Goal: Register for event/course

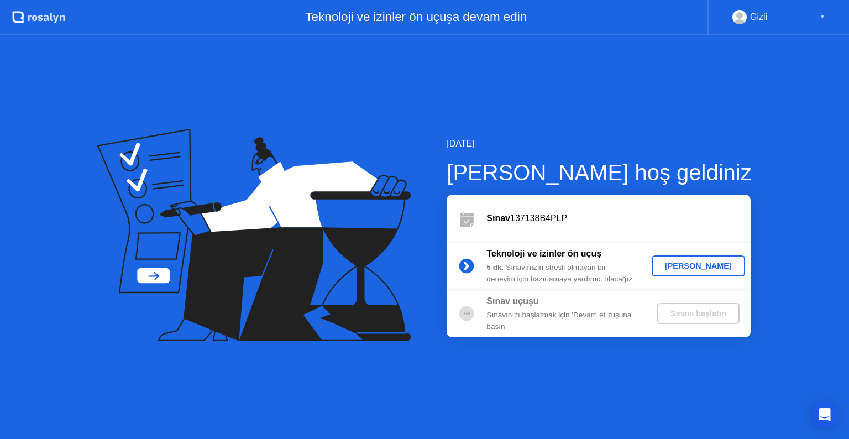
click at [695, 268] on div "[PERSON_NAME]" at bounding box center [698, 265] width 85 height 9
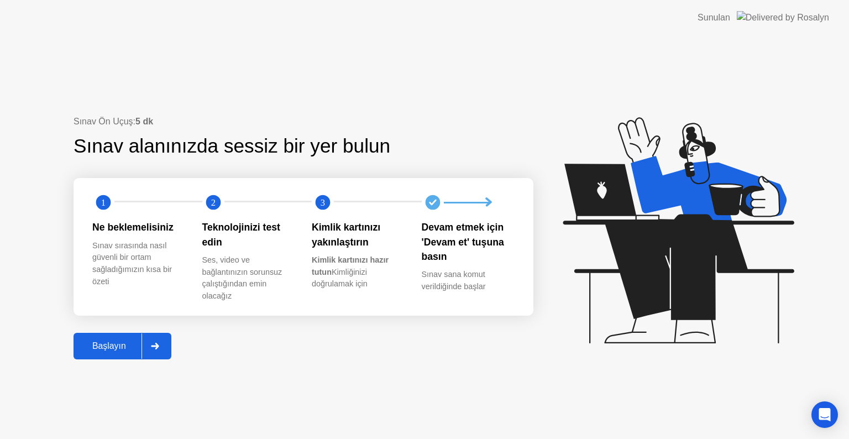
click at [117, 349] on div "Başlayın" at bounding box center [109, 346] width 65 height 10
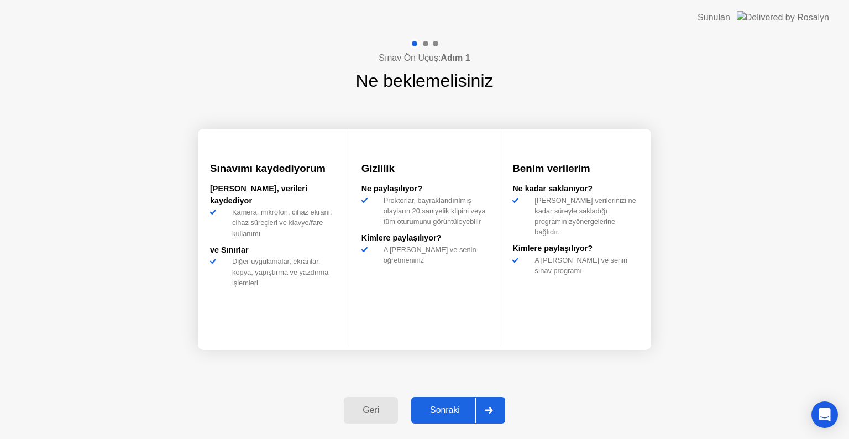
click at [459, 418] on button "Sonraki" at bounding box center [458, 410] width 94 height 27
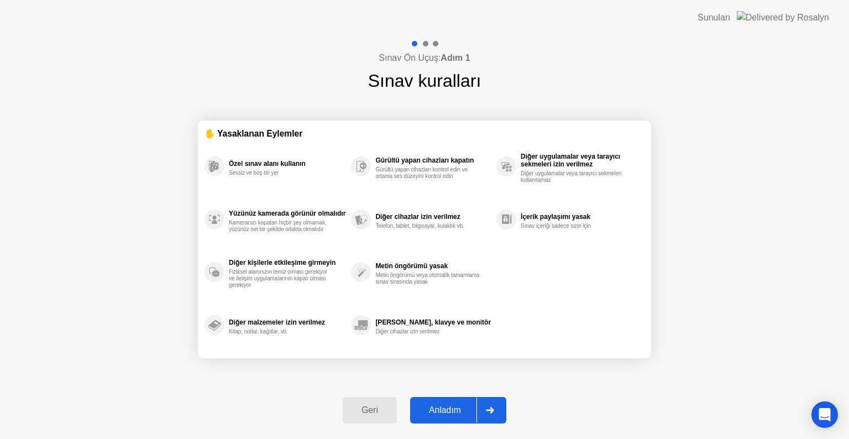
click at [459, 418] on button "Anladım" at bounding box center [458, 410] width 96 height 27
select select "Available cameras"
select select "Available speakers"
select select "Available microphones"
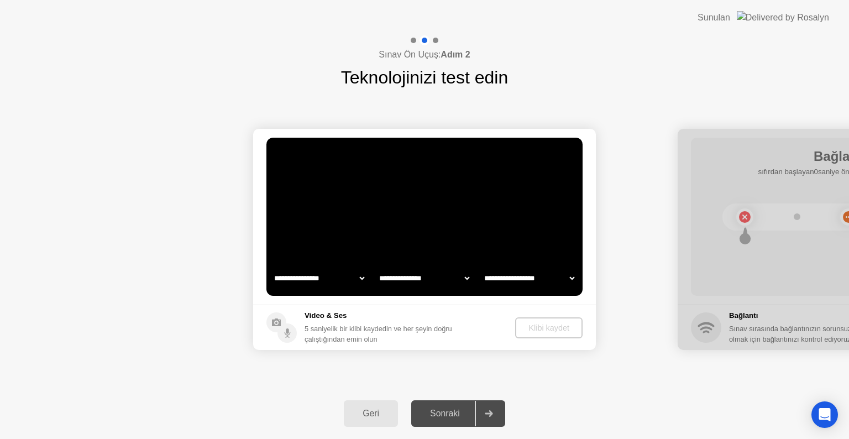
select select "**********"
select select "*******"
click at [554, 328] on div "Klibi kaydet" at bounding box center [549, 327] width 59 height 9
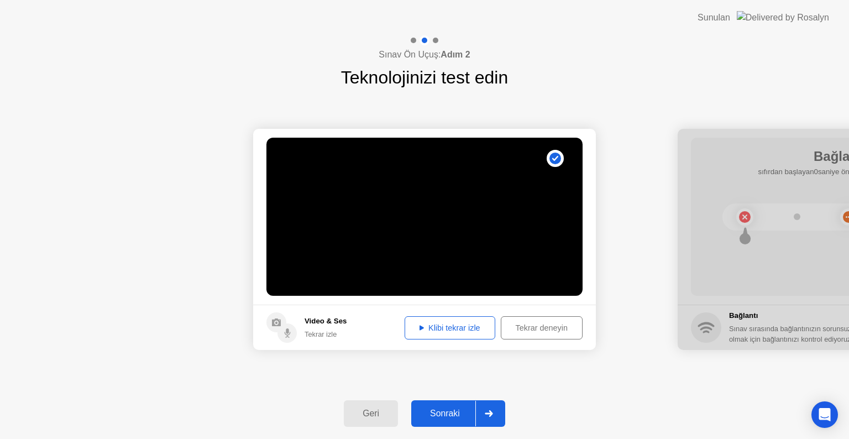
click at [444, 418] on div "Sonraki" at bounding box center [445, 414] width 61 height 10
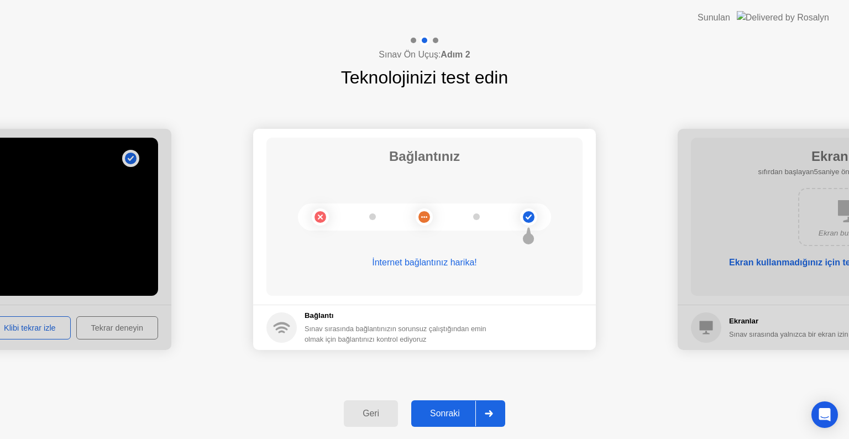
click at [444, 418] on div "Sonraki" at bounding box center [445, 414] width 61 height 10
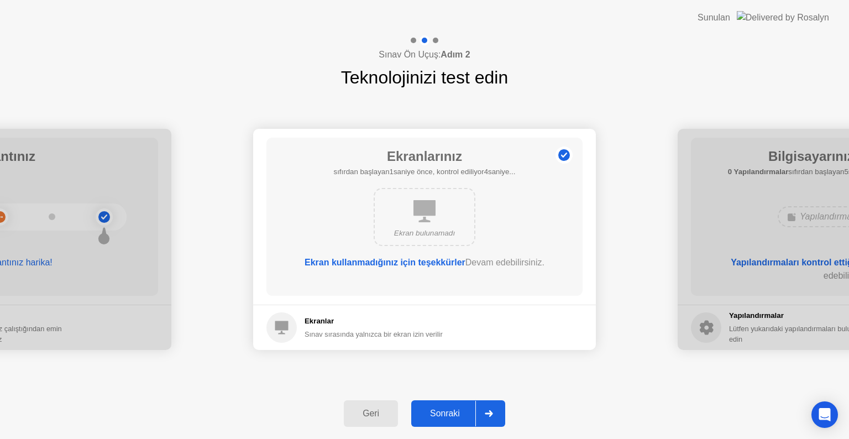
click at [444, 418] on div "Sonraki" at bounding box center [445, 414] width 61 height 10
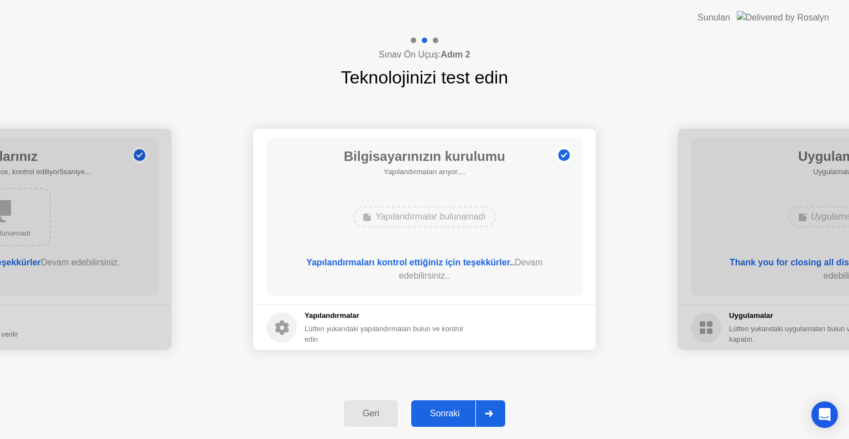
click at [444, 418] on div "Sonraki" at bounding box center [445, 414] width 61 height 10
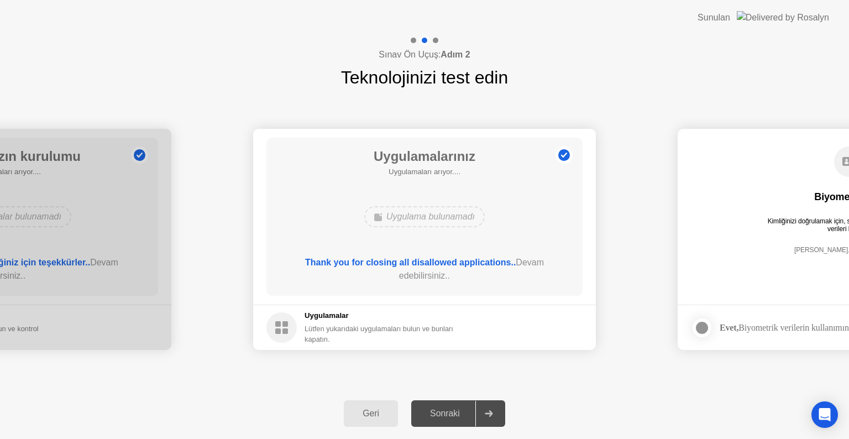
click at [444, 418] on div "Sonraki" at bounding box center [445, 414] width 61 height 10
click at [471, 417] on div "Sonraki" at bounding box center [445, 414] width 61 height 10
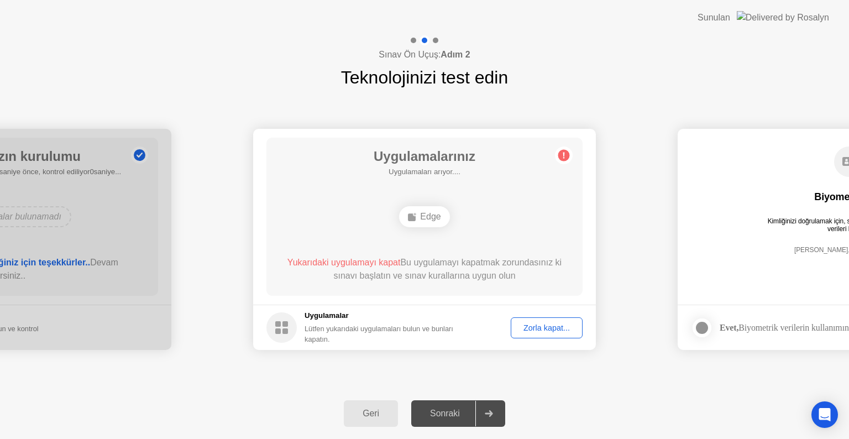
click at [549, 331] on div "Zorla kapat..." at bounding box center [547, 327] width 64 height 9
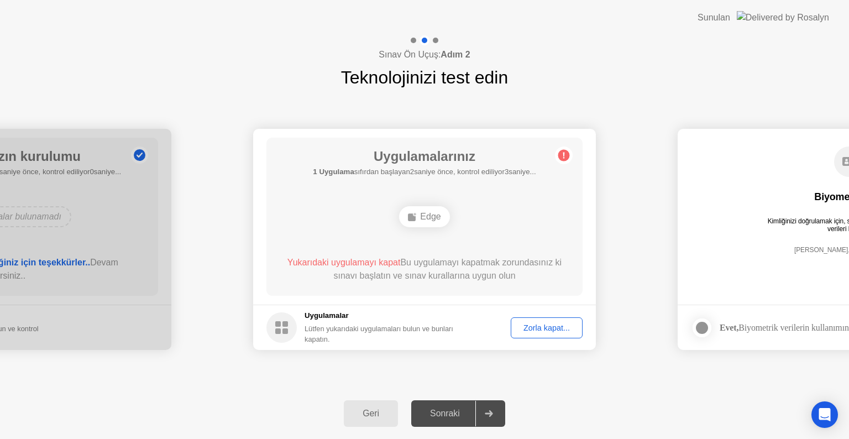
click at [451, 413] on div "Sonraki" at bounding box center [445, 414] width 61 height 10
click at [442, 417] on div "Sonraki" at bounding box center [445, 414] width 61 height 10
click at [449, 411] on div "Sonraki" at bounding box center [445, 414] width 61 height 10
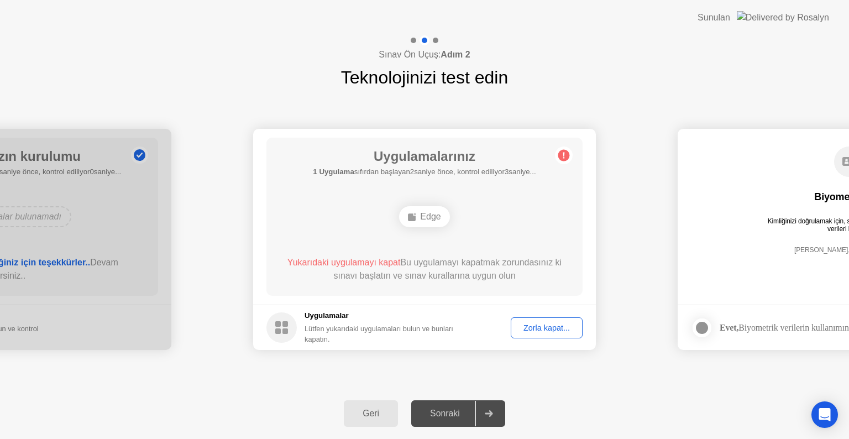
click at [424, 216] on div "Edge" at bounding box center [424, 216] width 50 height 21
click at [392, 376] on div "**********" at bounding box center [424, 239] width 849 height 297
click at [441, 410] on div "Sonraki" at bounding box center [445, 414] width 61 height 10
click at [495, 407] on div at bounding box center [488, 413] width 27 height 25
click at [452, 414] on div "Sonraki" at bounding box center [445, 414] width 61 height 10
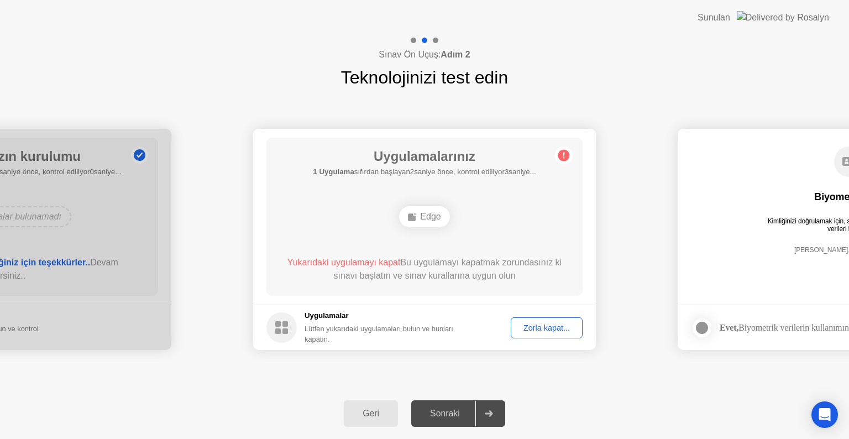
click at [549, 328] on div "Zorla kapat..." at bounding box center [547, 327] width 64 height 9
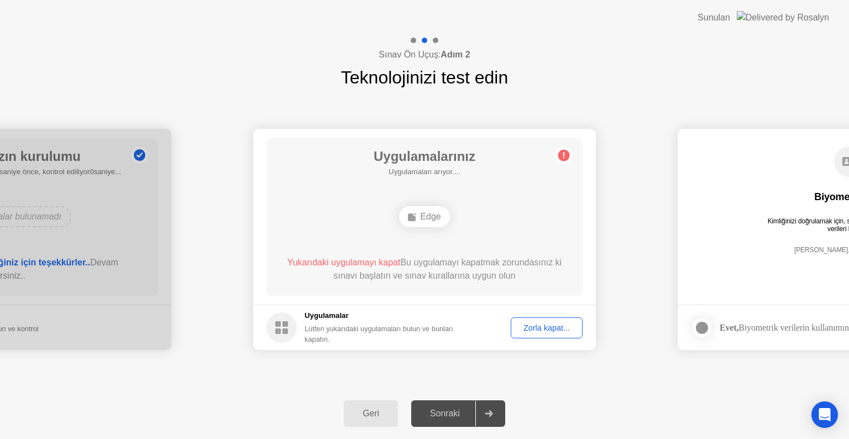
click at [427, 212] on div "Edge" at bounding box center [424, 216] width 50 height 21
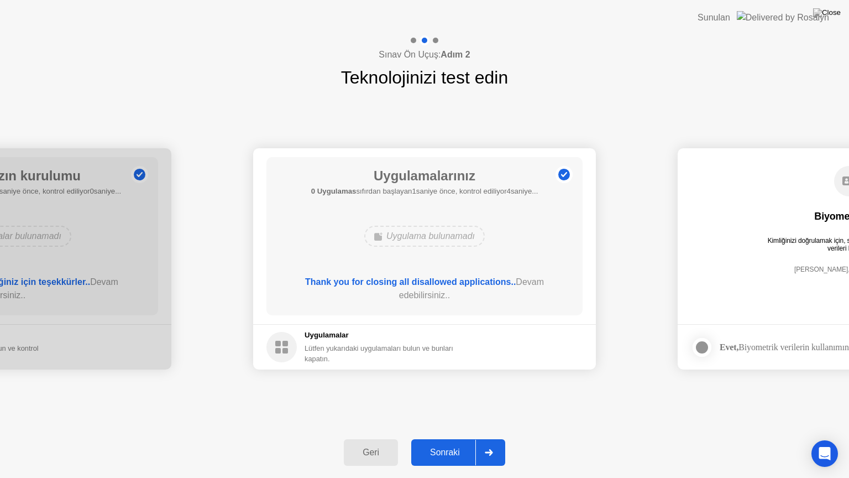
click at [449, 438] on button "Sonraki" at bounding box center [458, 452] width 94 height 27
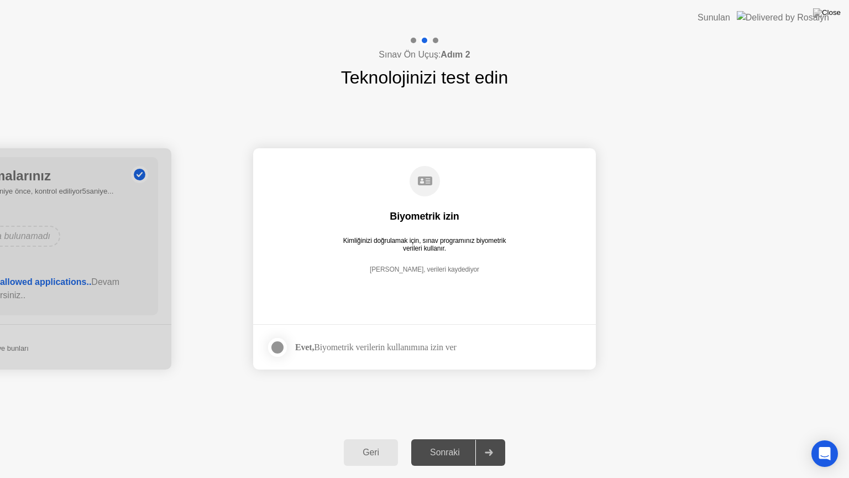
click at [276, 348] on div at bounding box center [277, 347] width 13 height 13
click at [437, 438] on div "Sonraki" at bounding box center [445, 452] width 61 height 10
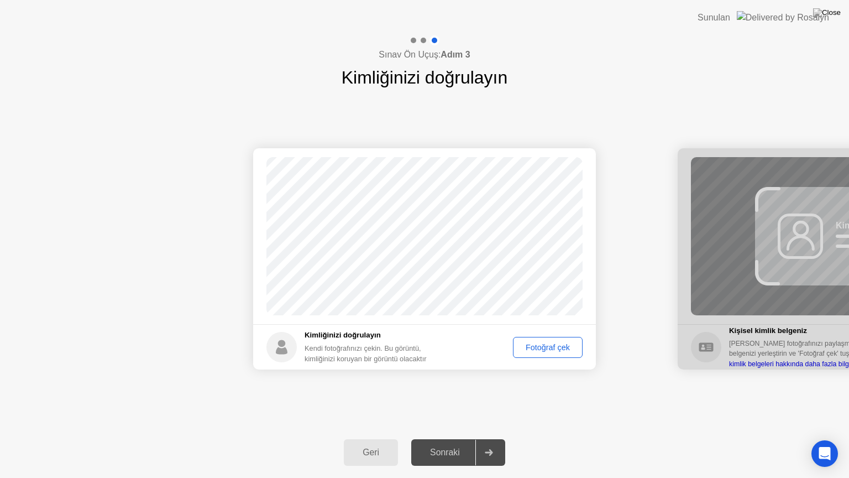
click at [544, 352] on div "Fotoğraf çek" at bounding box center [548, 347] width 62 height 9
click at [436, 438] on button "Sonraki" at bounding box center [458, 452] width 94 height 27
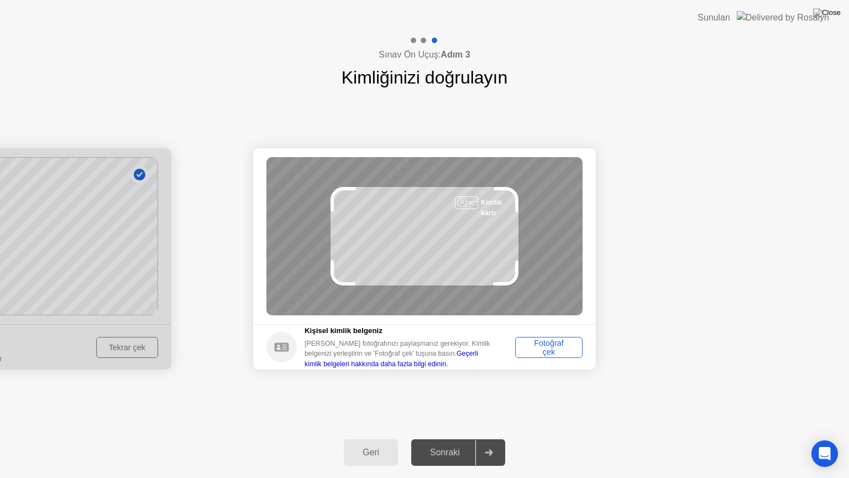
click at [554, 348] on div "Fotoğraf çek" at bounding box center [549, 347] width 60 height 18
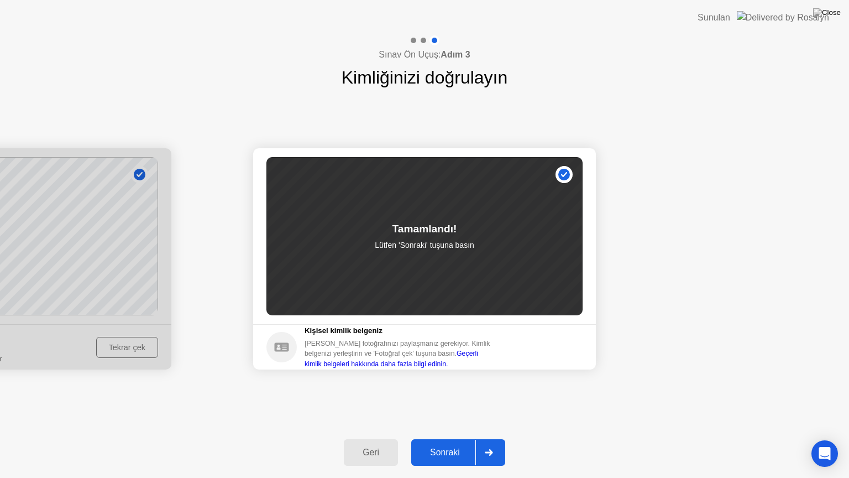
click at [455, 438] on div "Sonraki" at bounding box center [445, 452] width 61 height 10
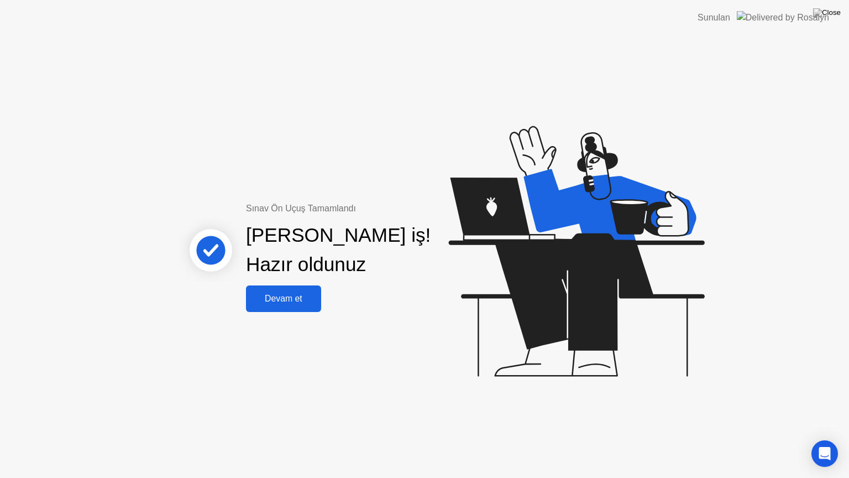
click at [292, 299] on div "Devam et" at bounding box center [283, 299] width 69 height 10
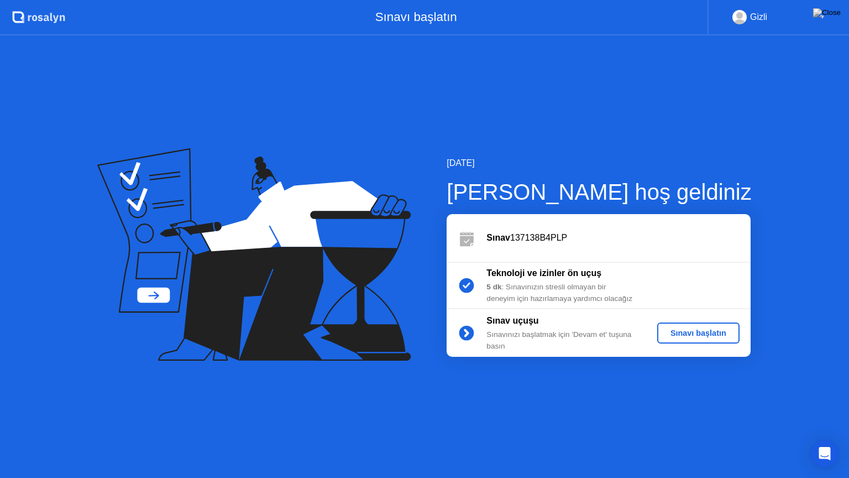
click at [685, 330] on div "Sınavı başlatın" at bounding box center [699, 332] width 74 height 9
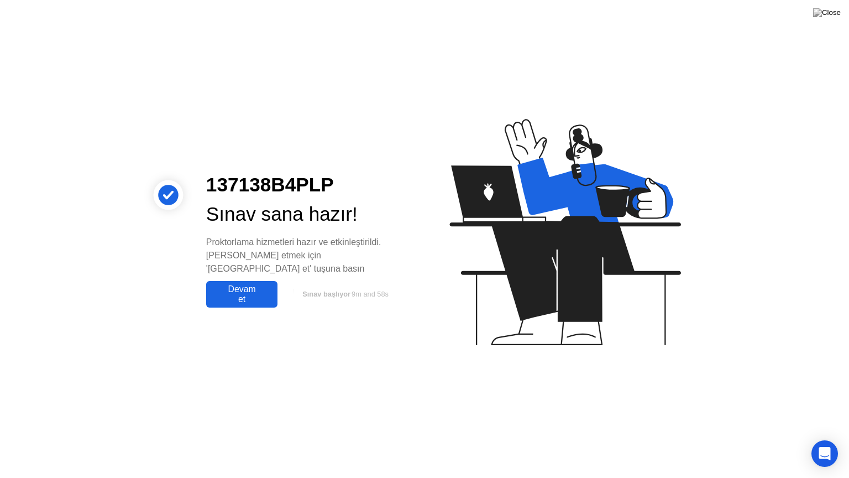
click at [243, 292] on div "Devam et" at bounding box center [242, 294] width 65 height 20
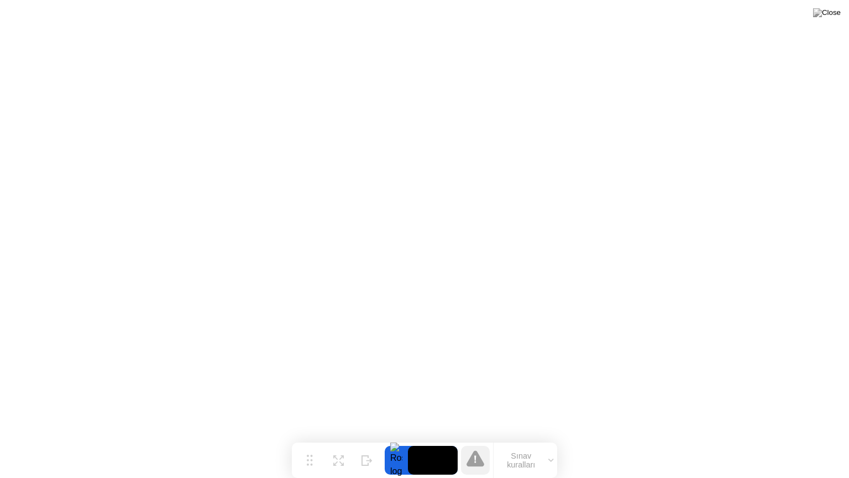
click at [526, 438] on button "Sınav kuralları" at bounding box center [526, 460] width 64 height 19
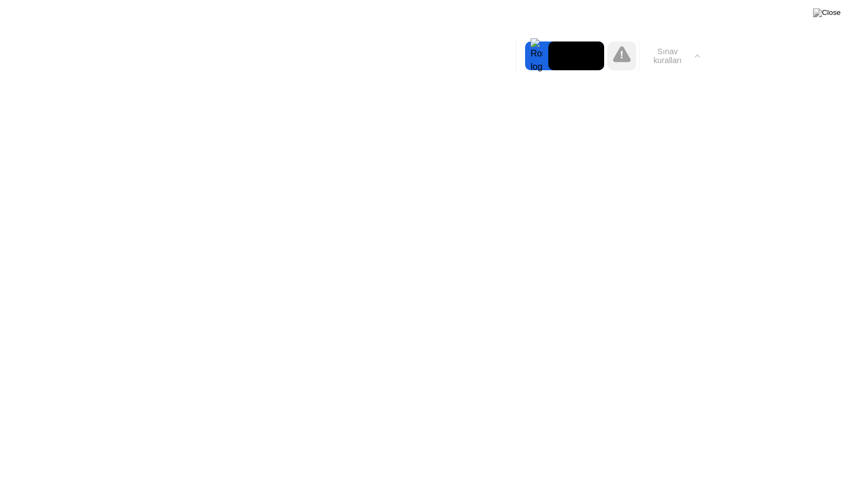
click at [672, 55] on button "Sınav kuralları" at bounding box center [672, 55] width 64 height 19
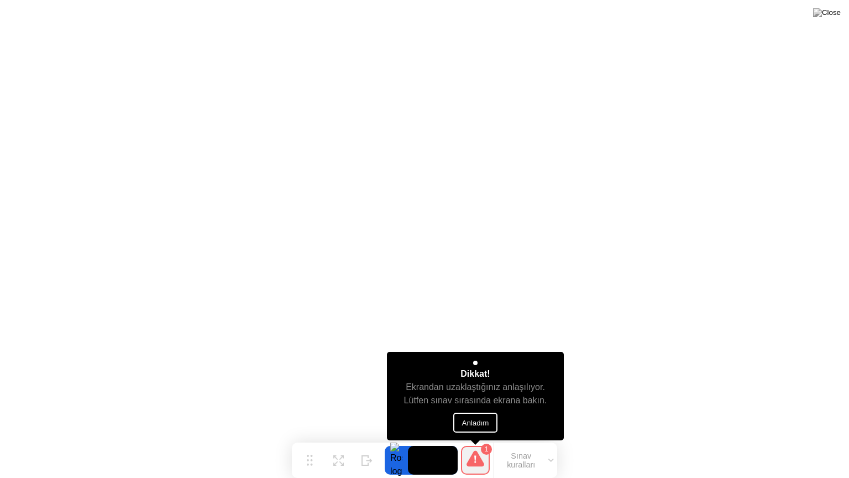
click at [465, 423] on button "Anladım" at bounding box center [475, 422] width 45 height 20
